Goal: Transaction & Acquisition: Purchase product/service

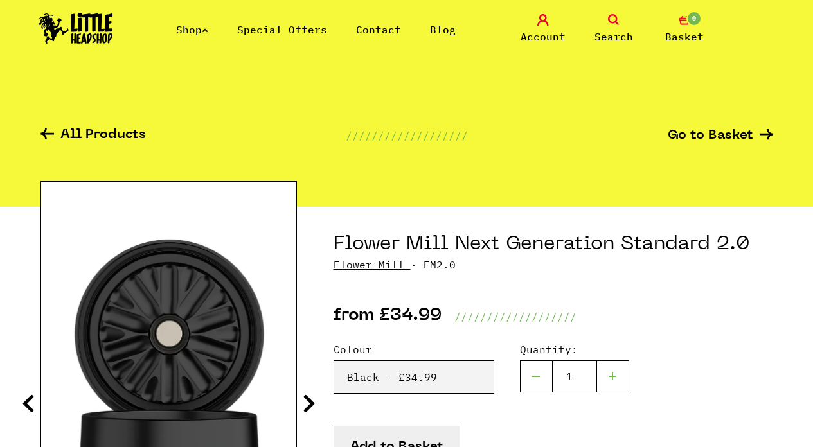
select select "1869"
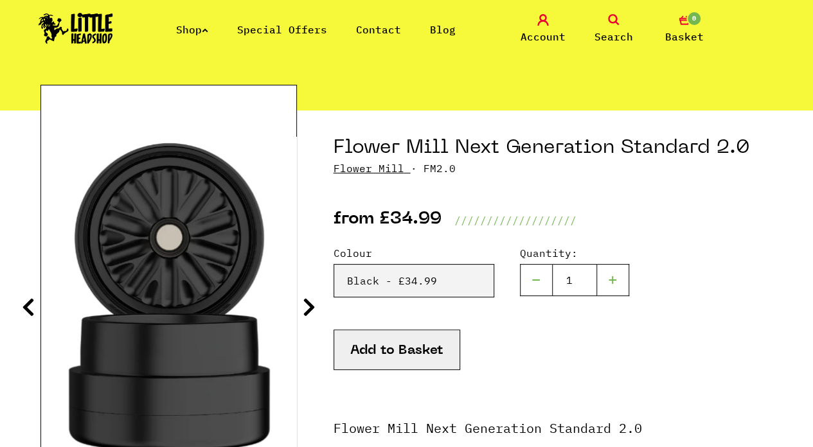
click at [192, 27] on link "Shop" at bounding box center [192, 29] width 32 height 13
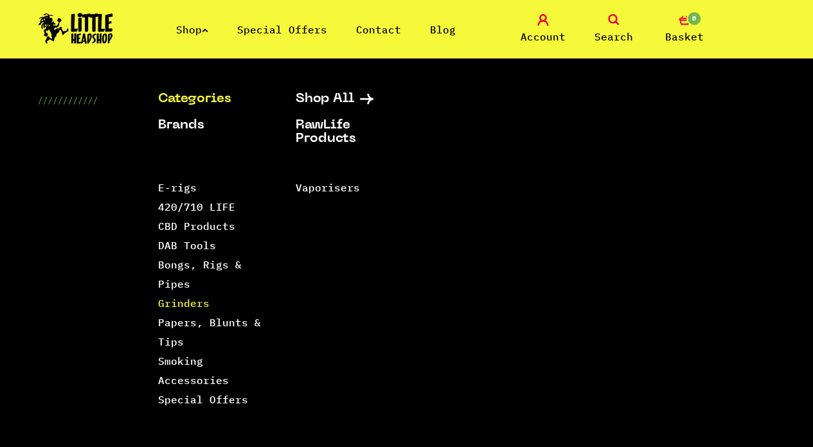
click at [176, 299] on link "Grinders" at bounding box center [183, 303] width 51 height 13
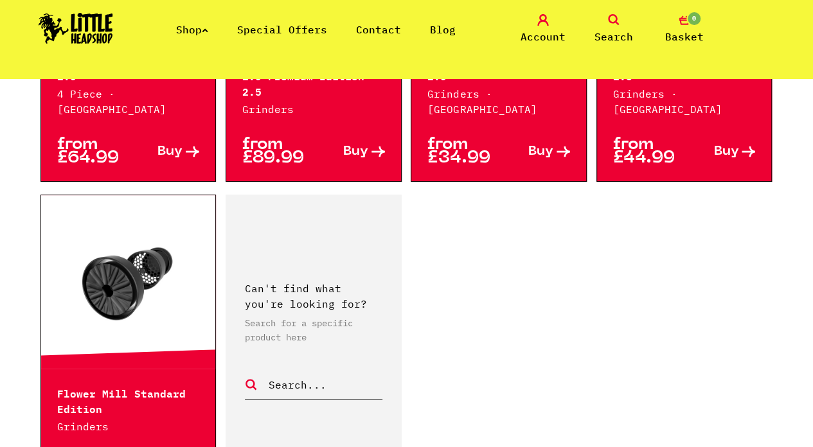
scroll to position [1961, 0]
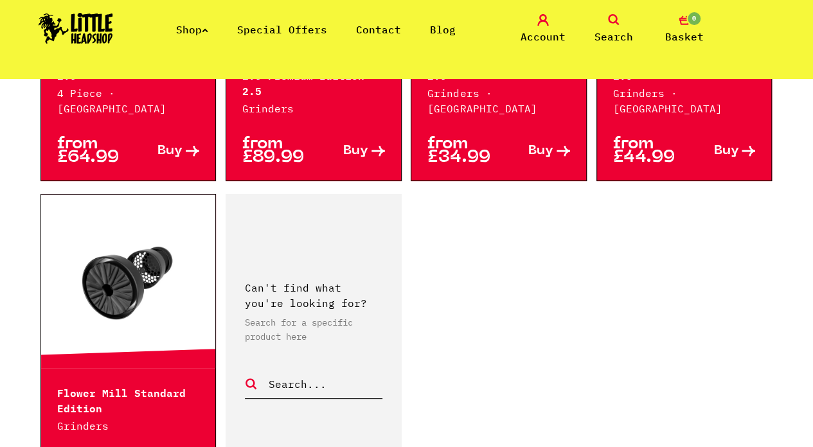
click at [207, 30] on icon at bounding box center [205, 30] width 6 height 5
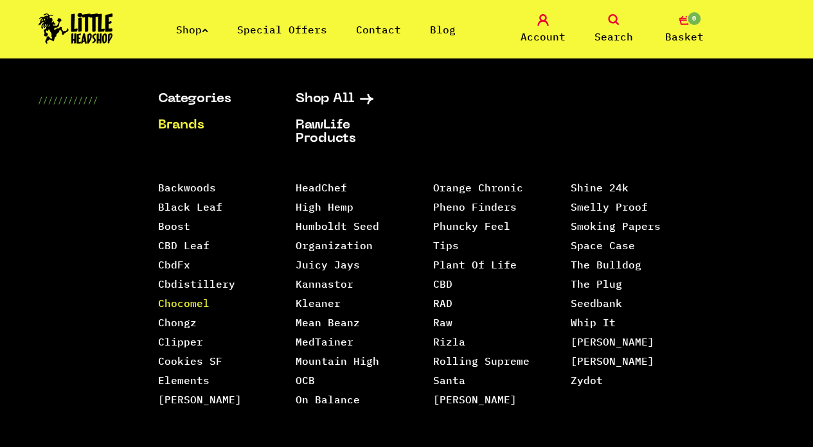
click at [179, 303] on link "Chocomel" at bounding box center [183, 303] width 51 height 13
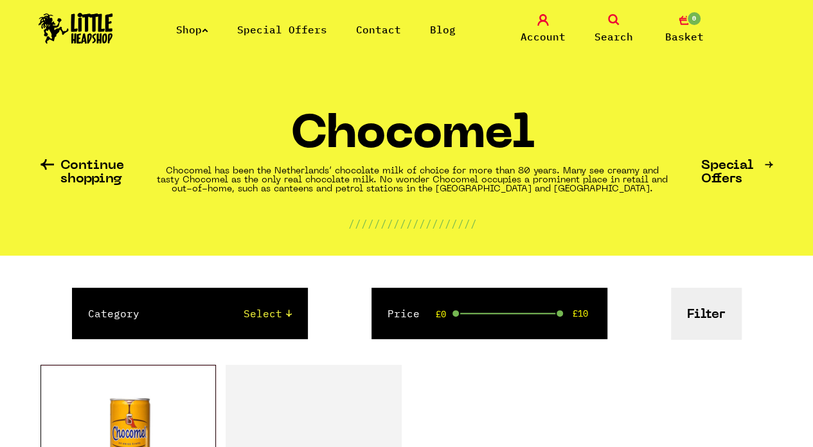
click at [195, 29] on link "Shop" at bounding box center [192, 29] width 32 height 13
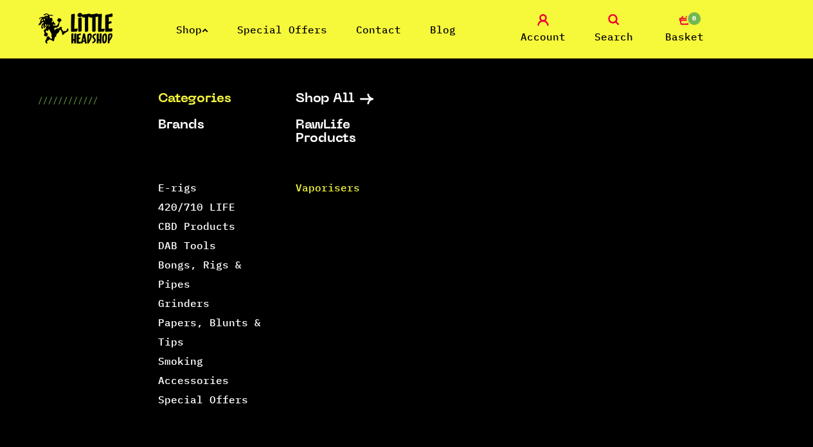
click at [323, 187] on link "Vaporisers" at bounding box center [327, 187] width 64 height 13
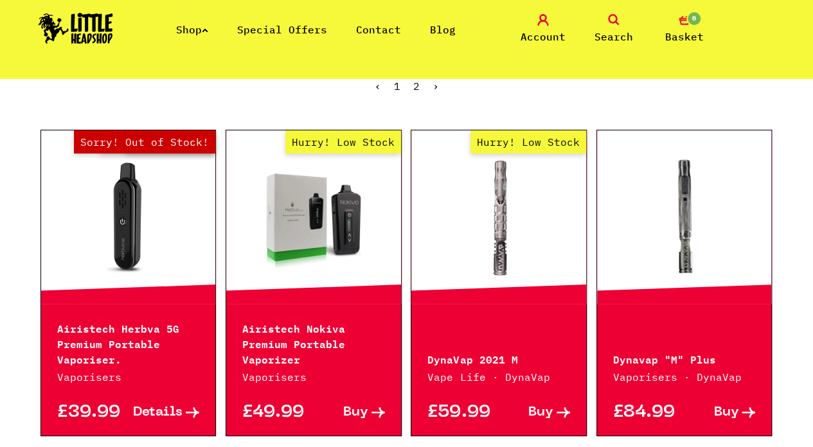
scroll to position [327, 0]
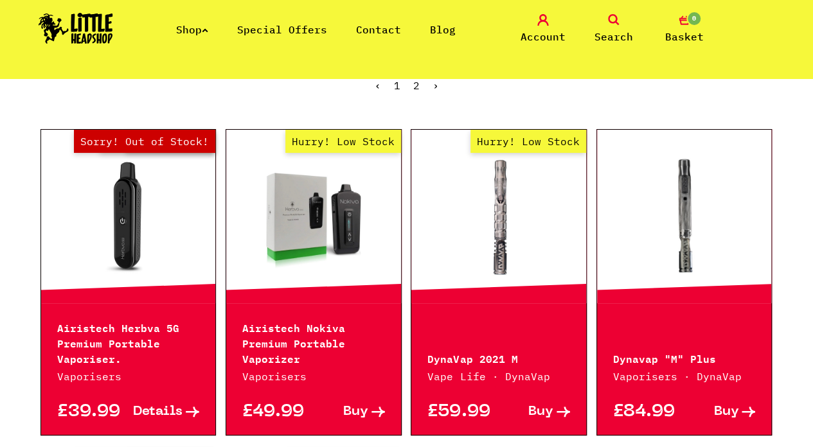
click at [539, 407] on span "Buy" at bounding box center [540, 413] width 25 height 14
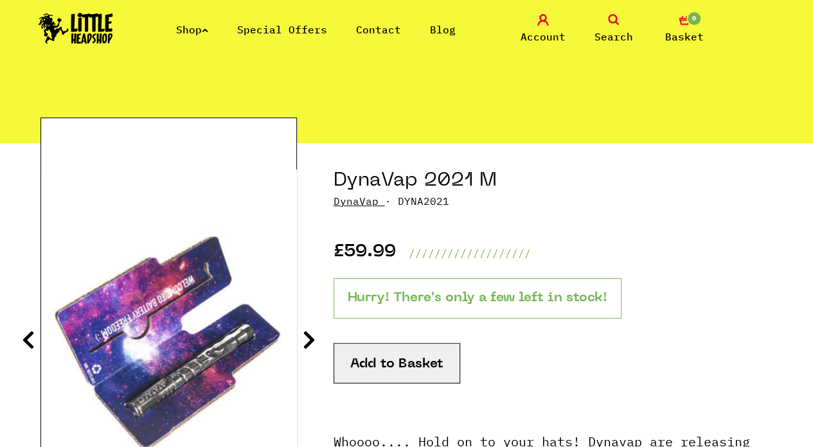
scroll to position [62, 0]
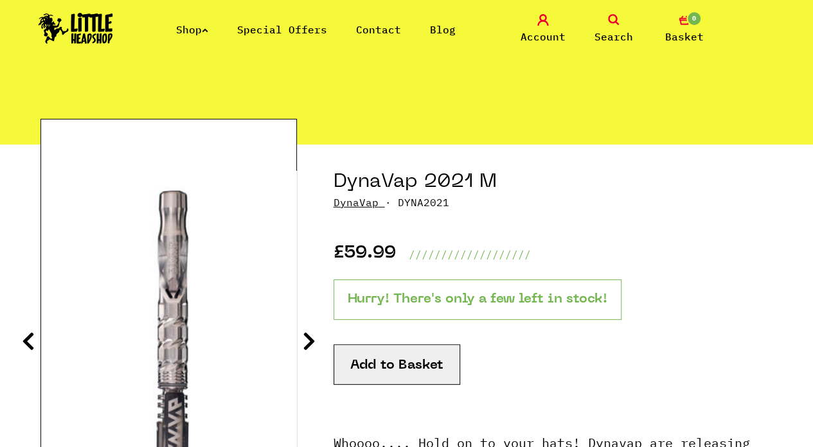
click at [410, 371] on button "Add to Basket" at bounding box center [397, 365] width 127 height 41
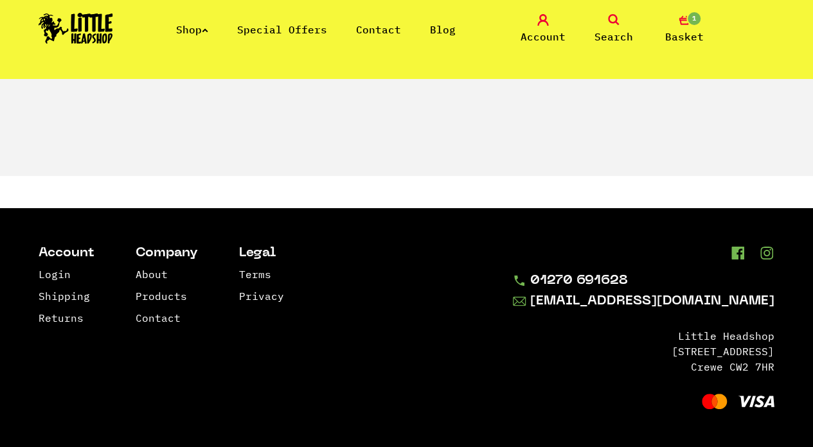
scroll to position [1953, 0]
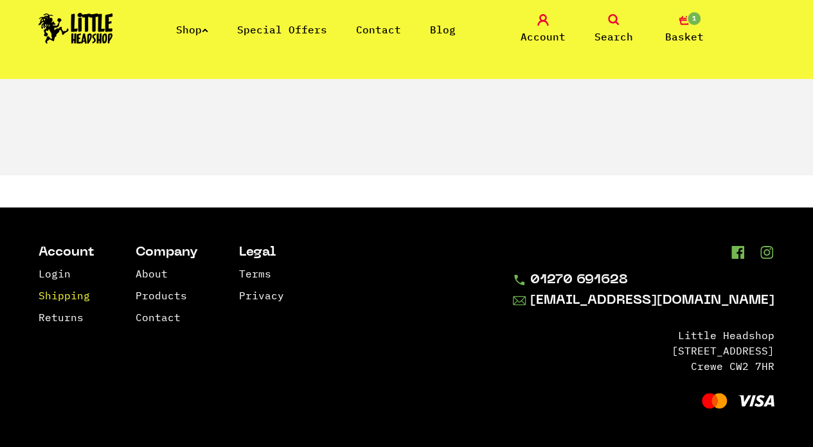
click at [71, 300] on link "Shipping" at bounding box center [64, 295] width 51 height 13
click at [62, 302] on link "Shipping" at bounding box center [64, 295] width 51 height 13
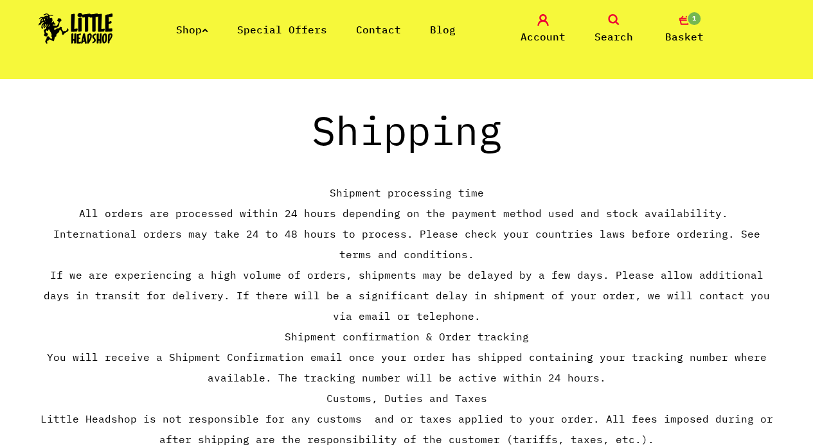
click at [680, 33] on span "Basket" at bounding box center [684, 36] width 39 height 15
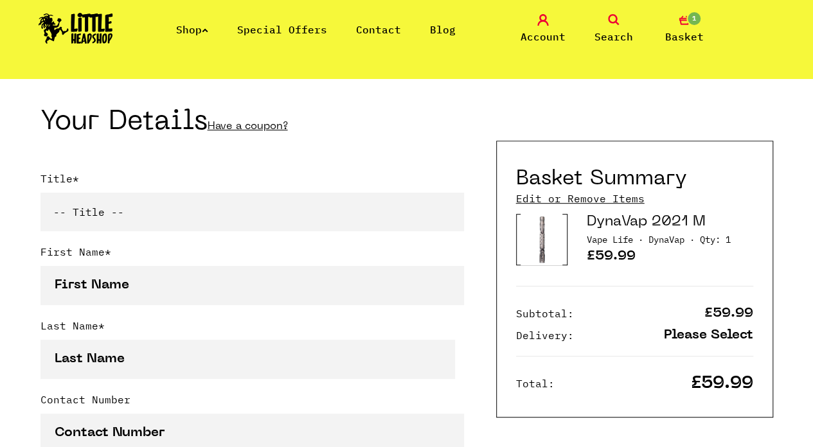
scroll to position [267, 0]
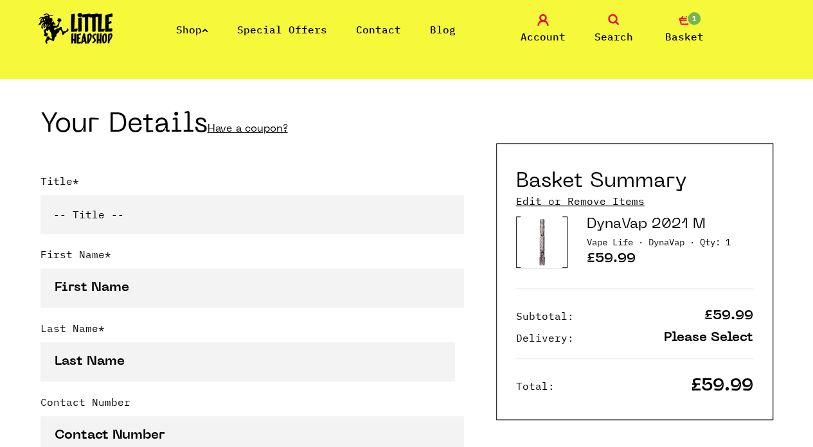
click at [201, 33] on link "Shop" at bounding box center [192, 29] width 32 height 13
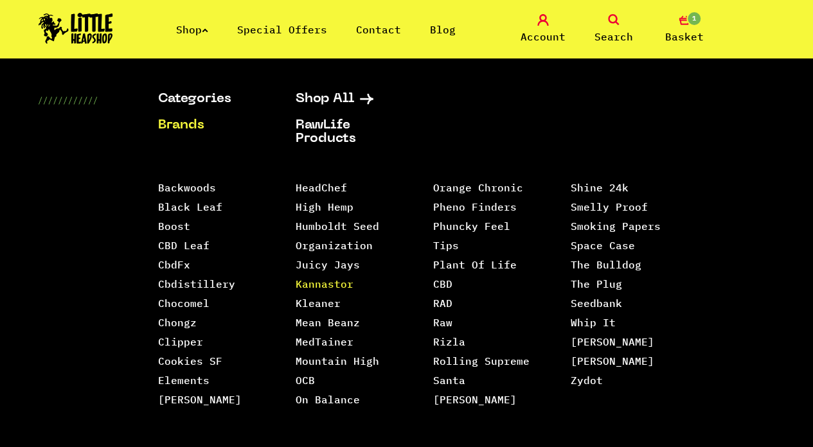
click at [319, 283] on link "Kannastor" at bounding box center [324, 284] width 58 height 13
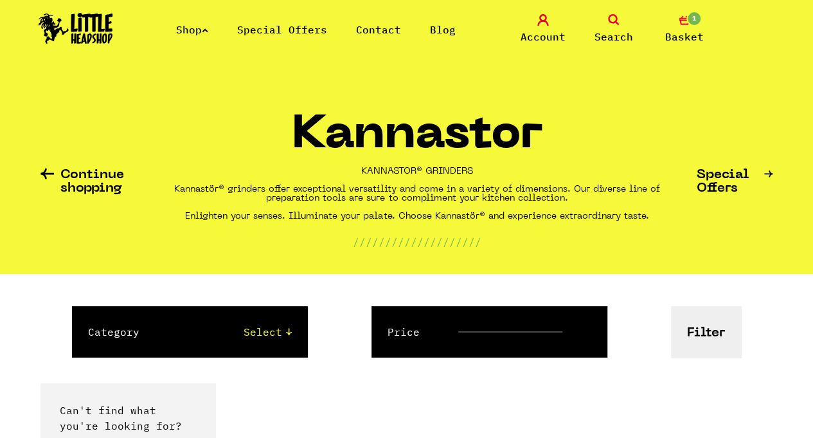
click at [271, 32] on link "Special Offers" at bounding box center [282, 29] width 90 height 13
click at [194, 30] on link "Shop" at bounding box center [192, 29] width 32 height 13
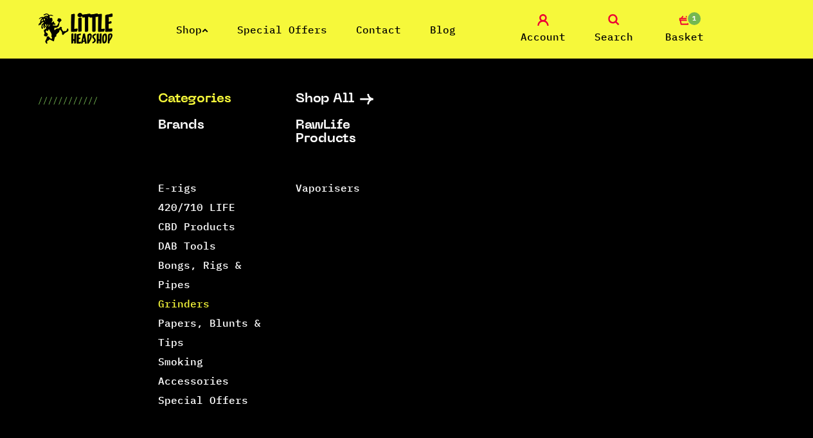
click at [188, 303] on link "Grinders" at bounding box center [183, 303] width 51 height 13
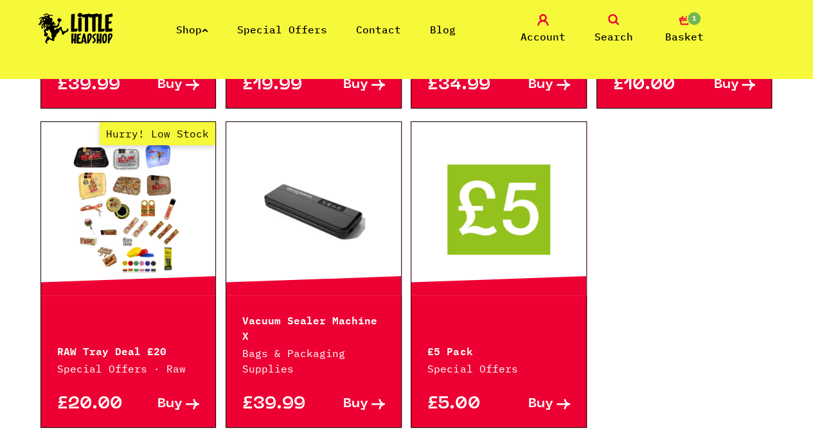
scroll to position [815, 0]
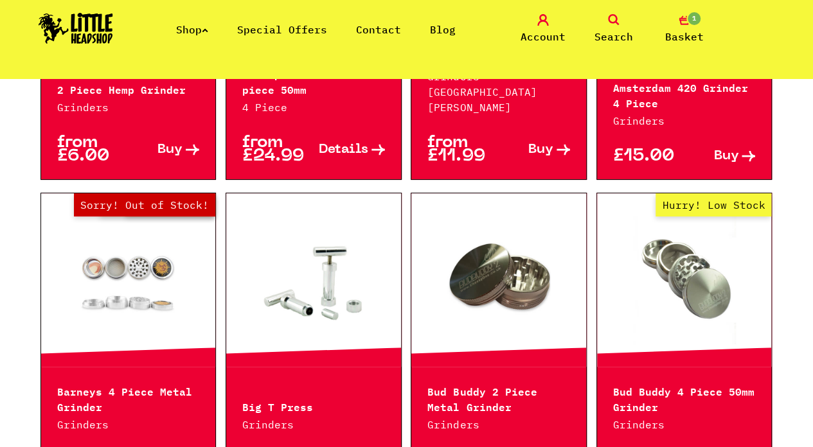
scroll to position [671, 0]
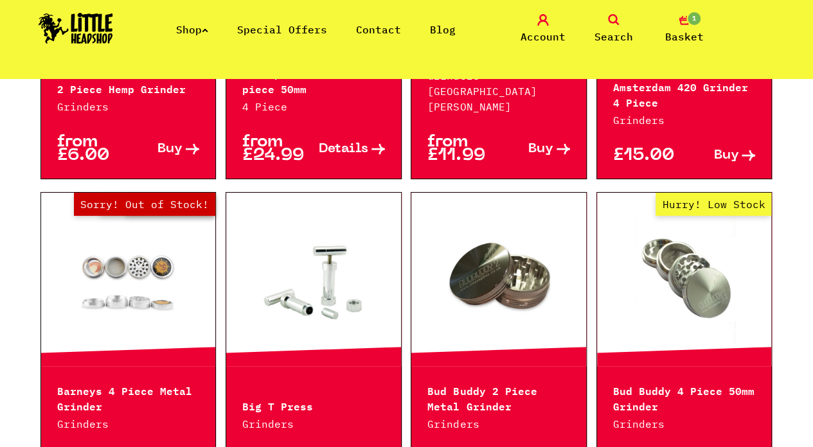
click at [512, 242] on link at bounding box center [498, 279] width 175 height 129
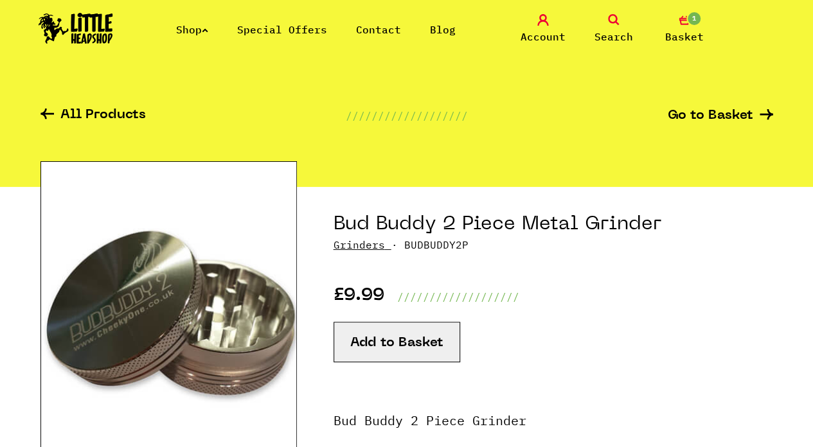
scroll to position [21, 0]
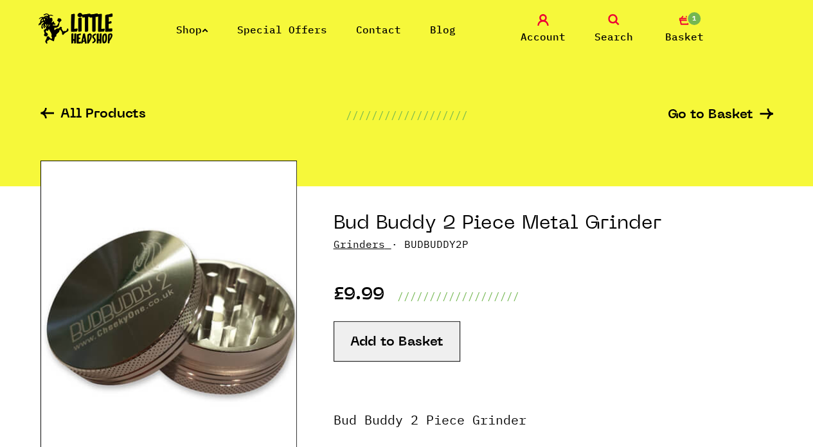
click at [418, 347] on button "Add to Basket" at bounding box center [397, 341] width 127 height 41
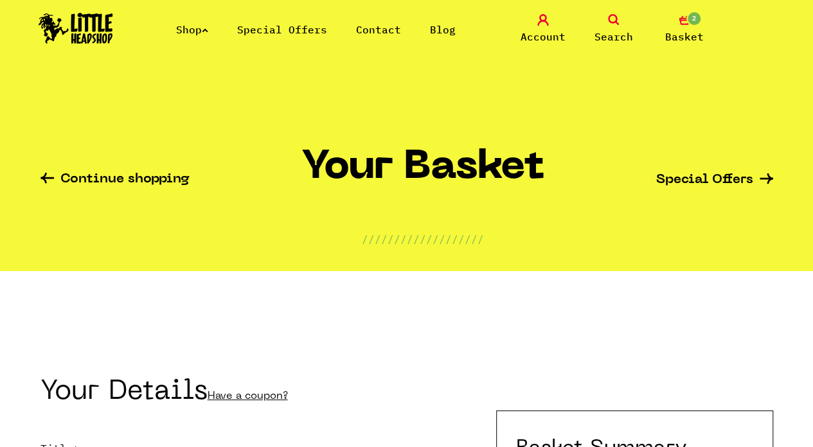
click at [194, 25] on link "Shop" at bounding box center [192, 29] width 32 height 13
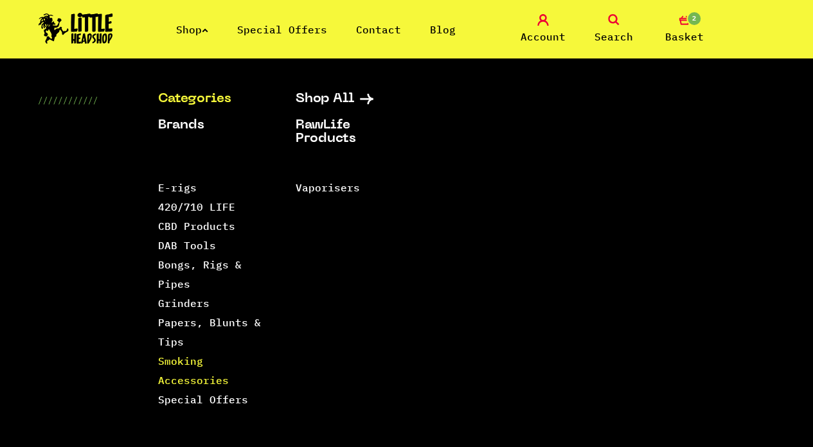
click at [166, 360] on link "Smoking Accessories" at bounding box center [193, 371] width 71 height 32
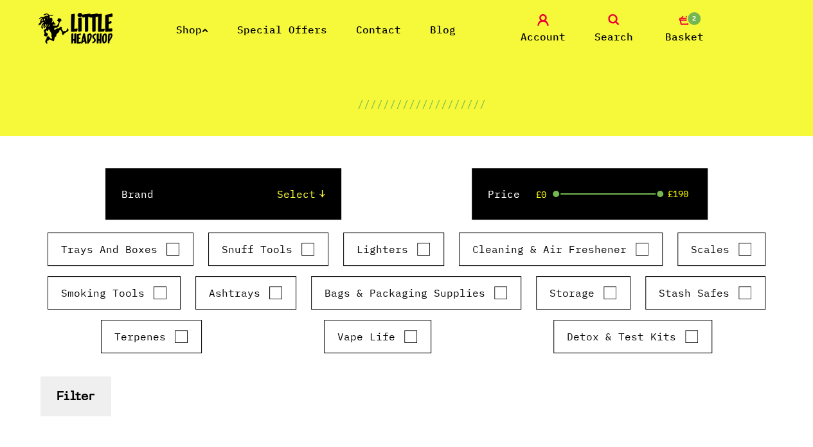
scroll to position [119, 0]
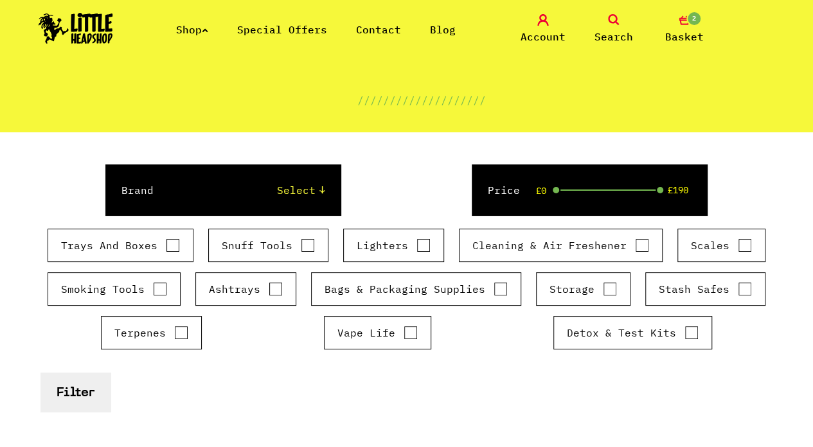
click at [426, 247] on input "Lighters" at bounding box center [424, 245] width 14 height 13
checkbox input "true"
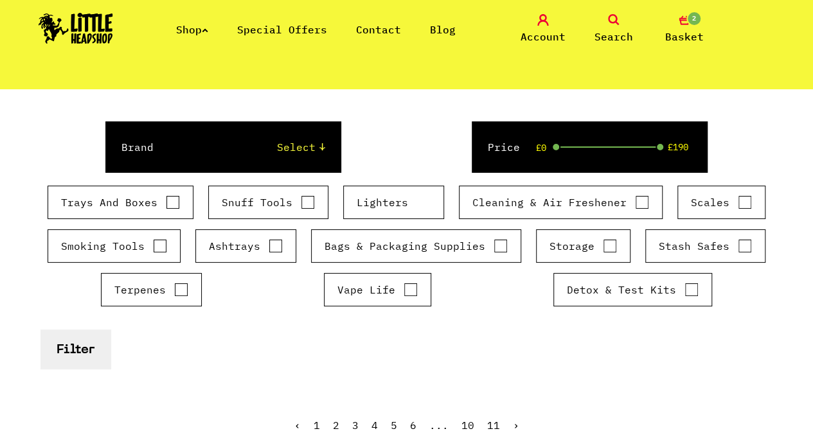
scroll to position [157, 0]
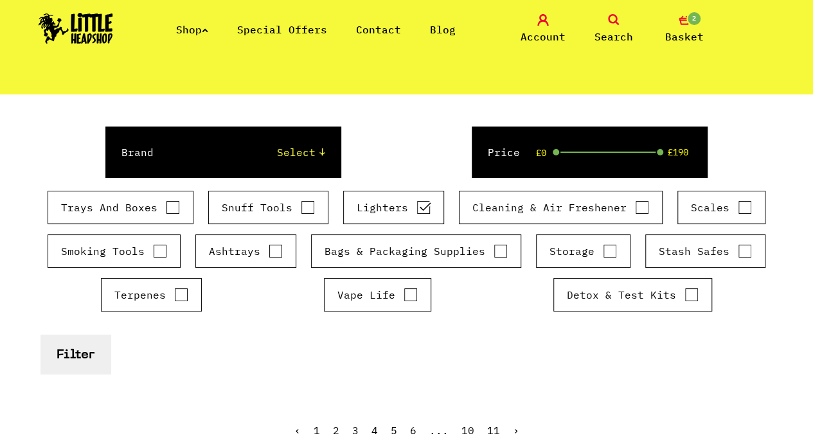
click at [81, 354] on button "Filter" at bounding box center [76, 354] width 70 height 39
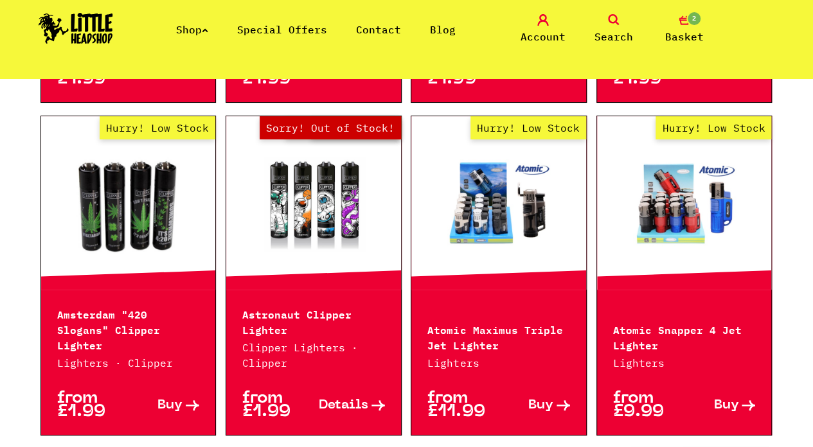
scroll to position [845, 0]
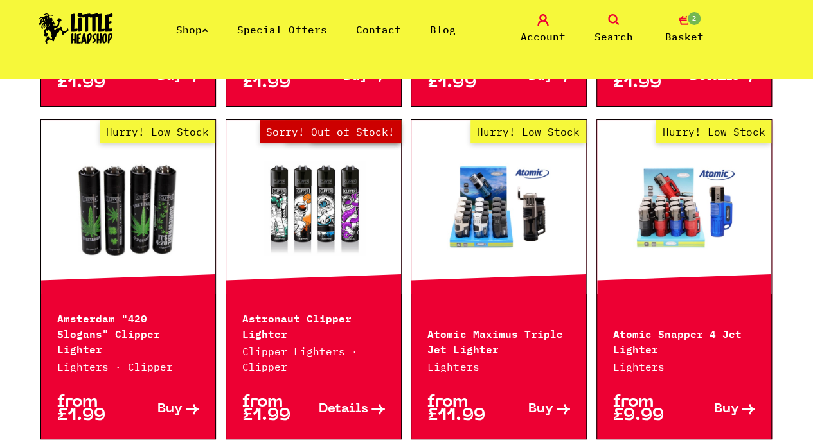
click at [674, 197] on link "Hurry! Low Stock" at bounding box center [684, 207] width 175 height 129
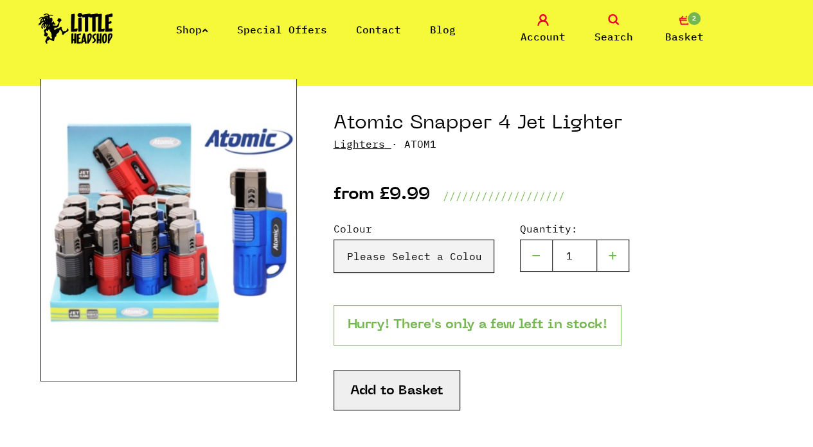
scroll to position [122, 0]
